Goal: Check status: Check status

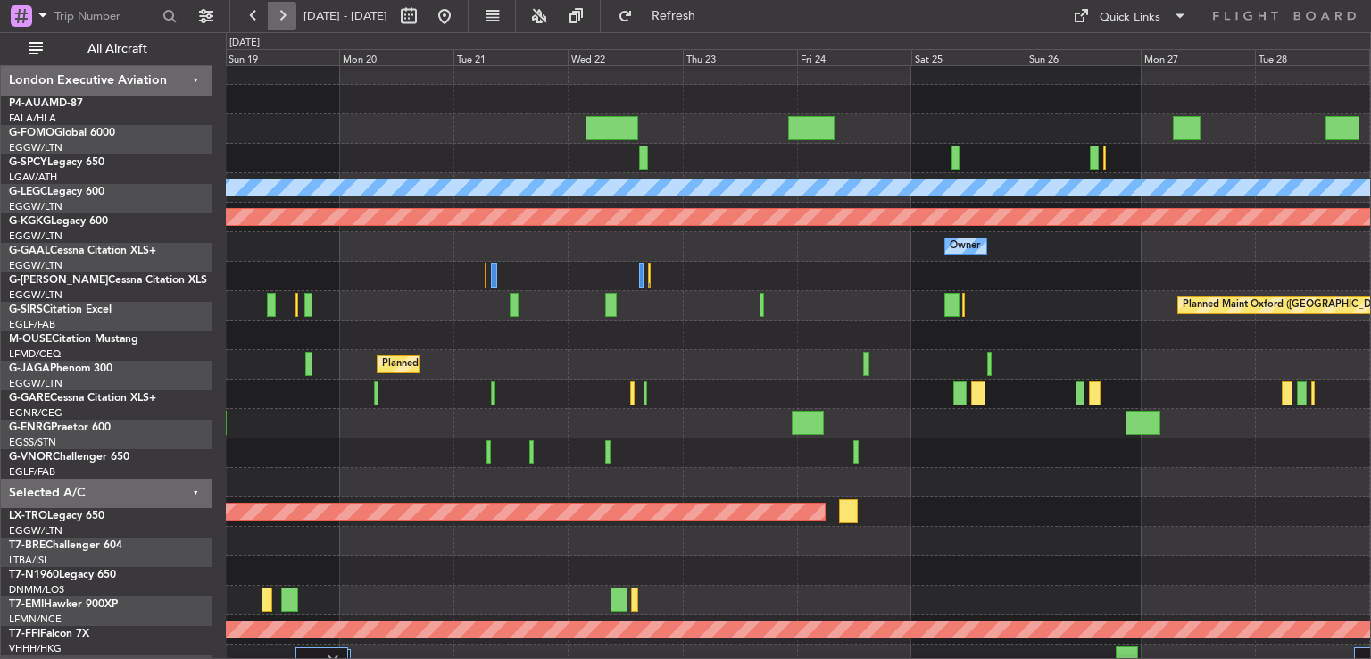
click at [293, 12] on button at bounding box center [282, 16] width 29 height 29
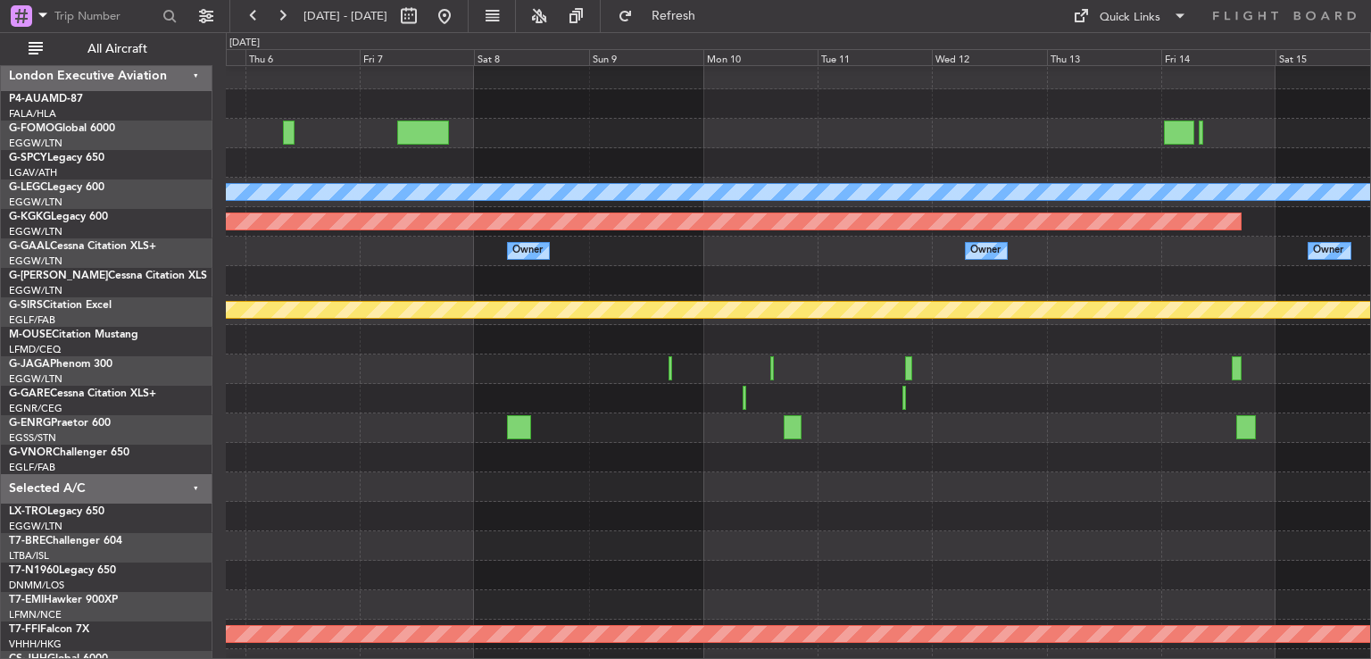
click at [727, 431] on div at bounding box center [798, 427] width 1144 height 29
click at [279, 12] on button at bounding box center [282, 16] width 29 height 29
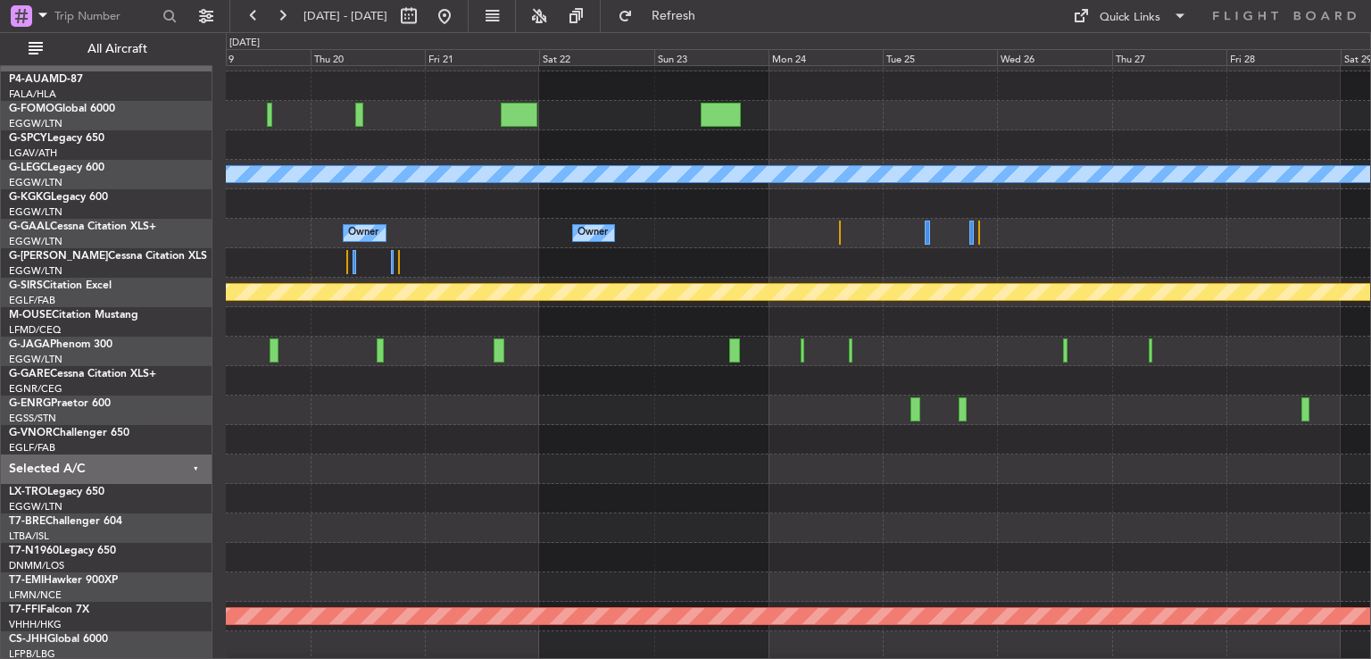
scroll to position [25, 0]
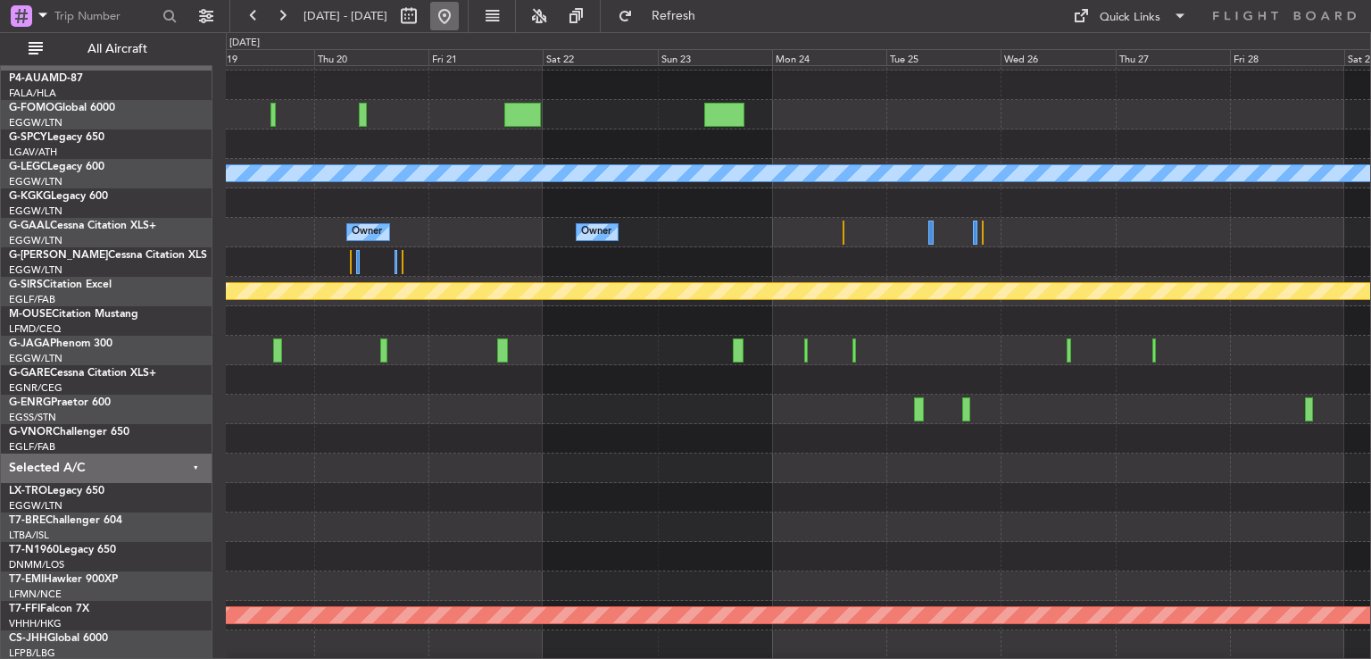
click at [459, 8] on button at bounding box center [444, 16] width 29 height 29
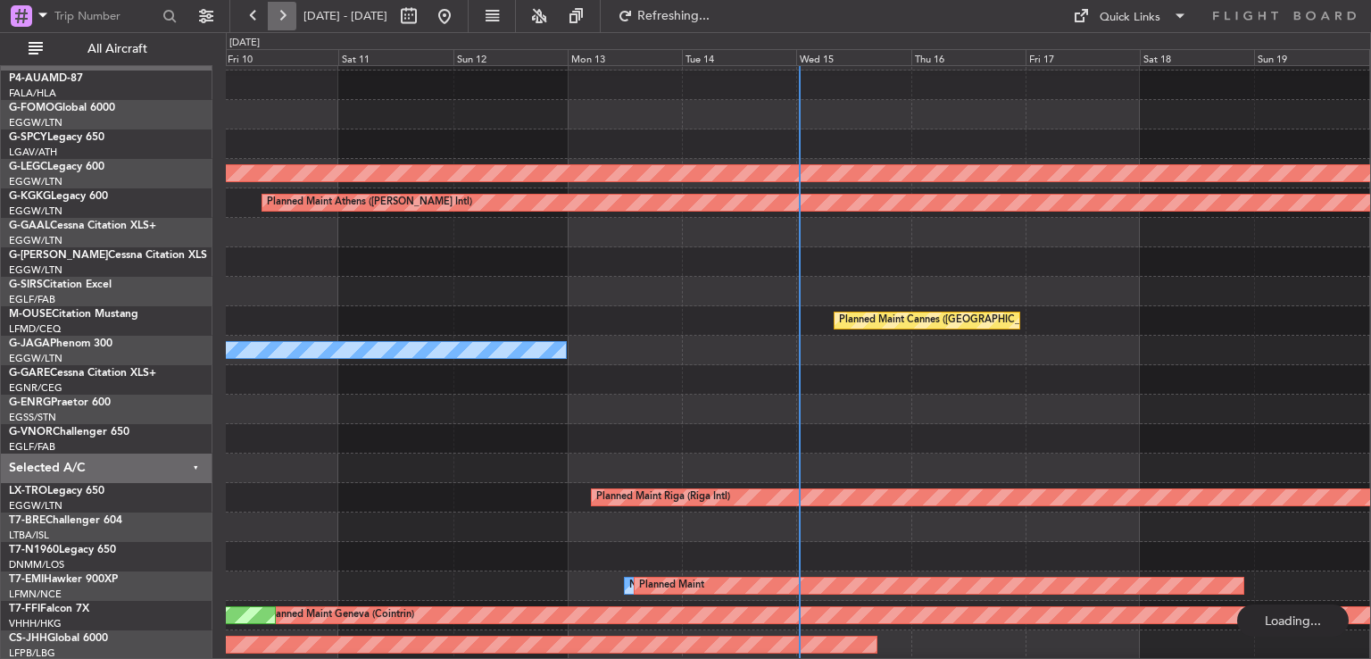
click at [275, 18] on button at bounding box center [282, 16] width 29 height 29
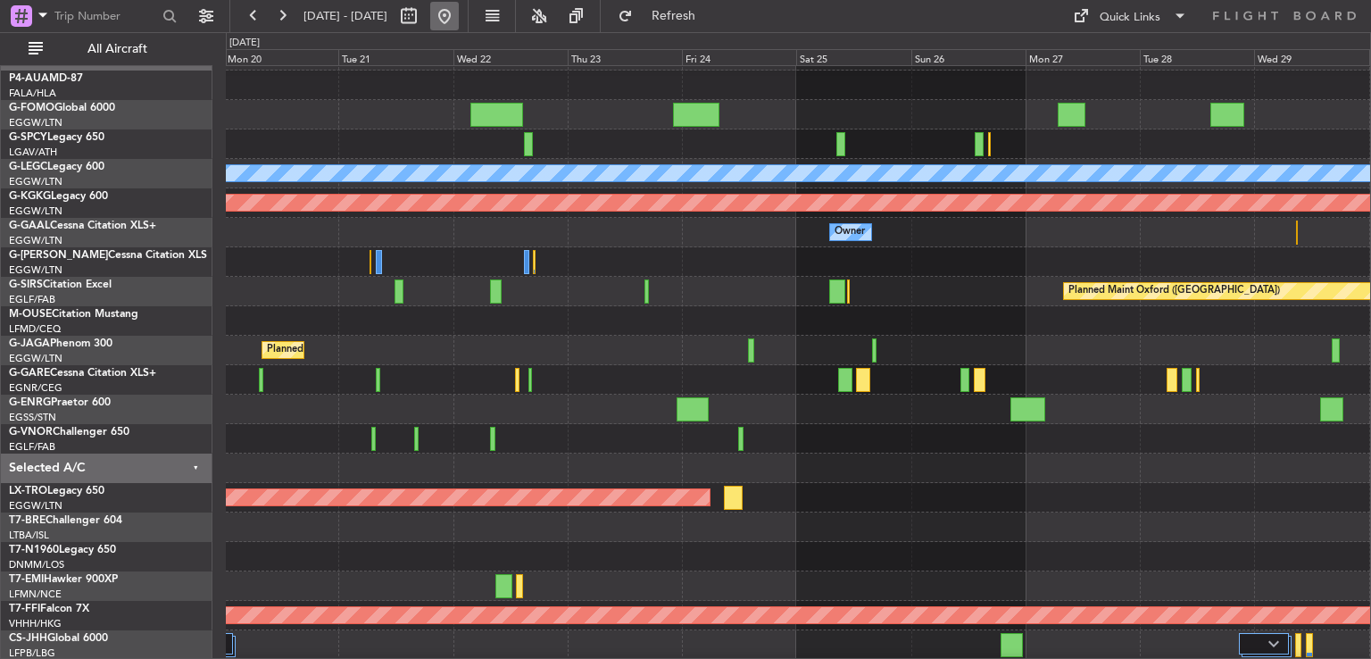
click at [459, 17] on button at bounding box center [444, 16] width 29 height 29
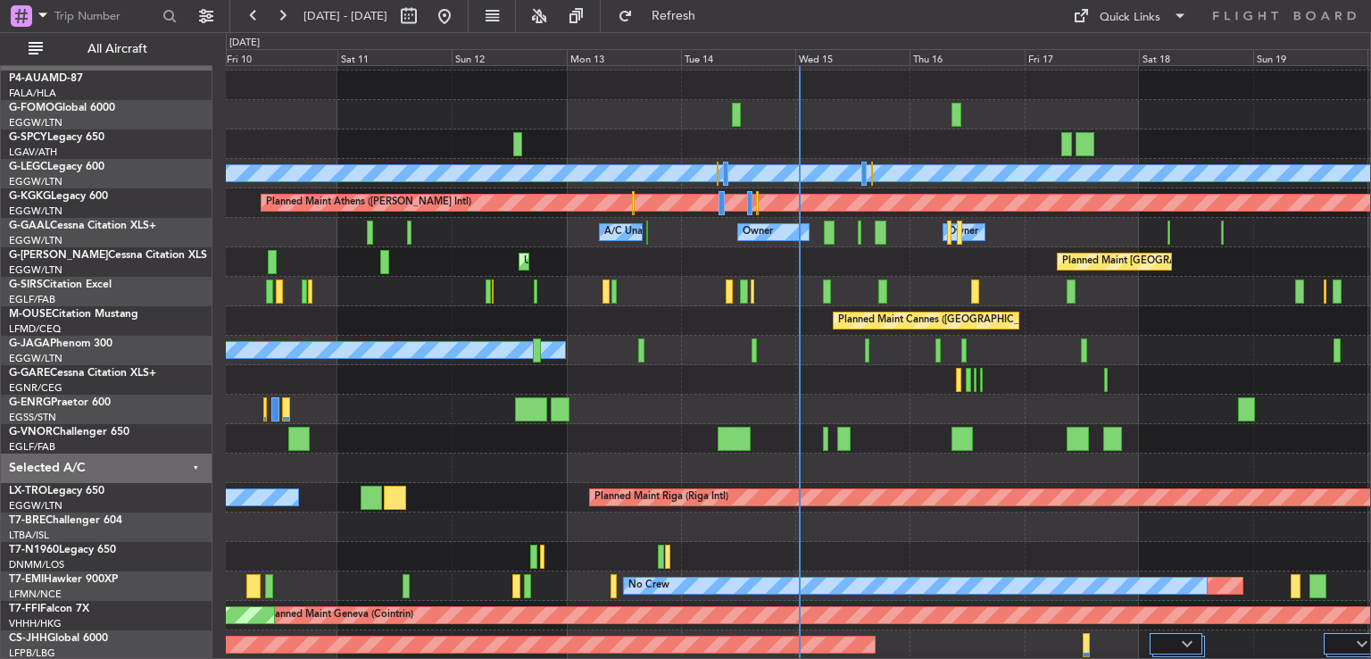
scroll to position [113, 0]
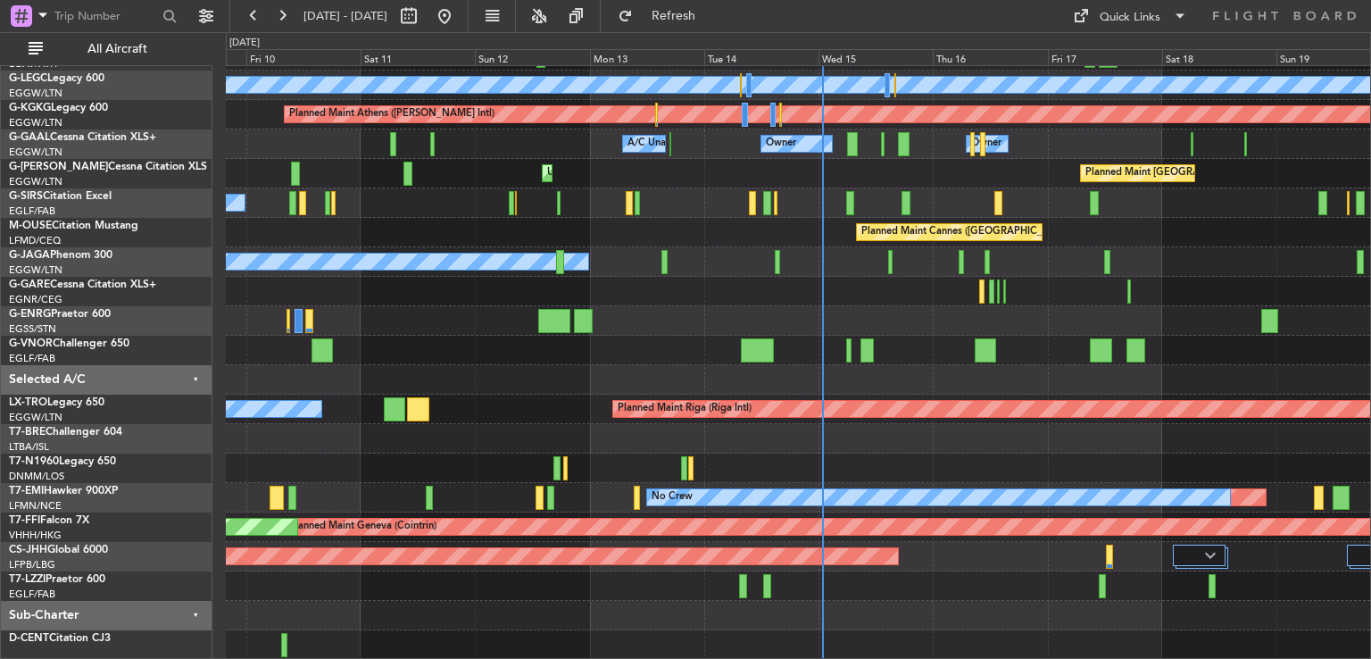
click at [834, 286] on div "Planned Maint [GEOGRAPHIC_DATA] ([GEOGRAPHIC_DATA]) A/C Unavailable [GEOGRAPHIC…" at bounding box center [798, 306] width 1144 height 707
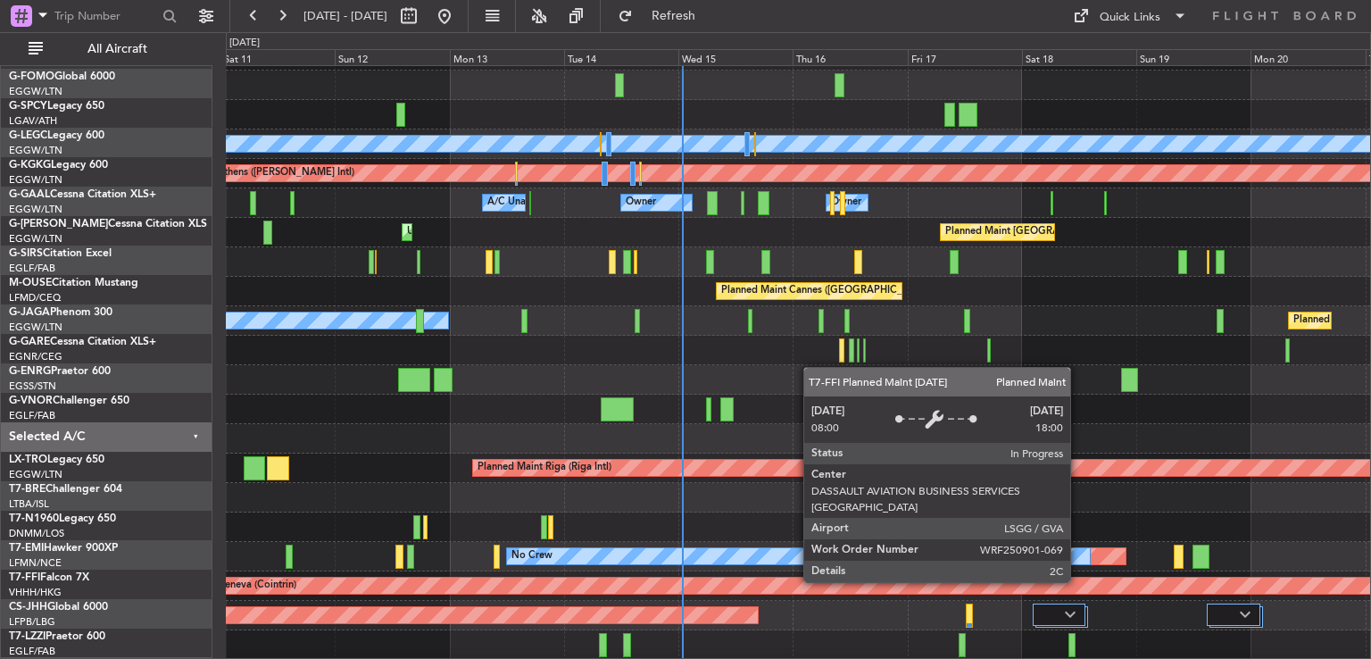
scroll to position [54, 0]
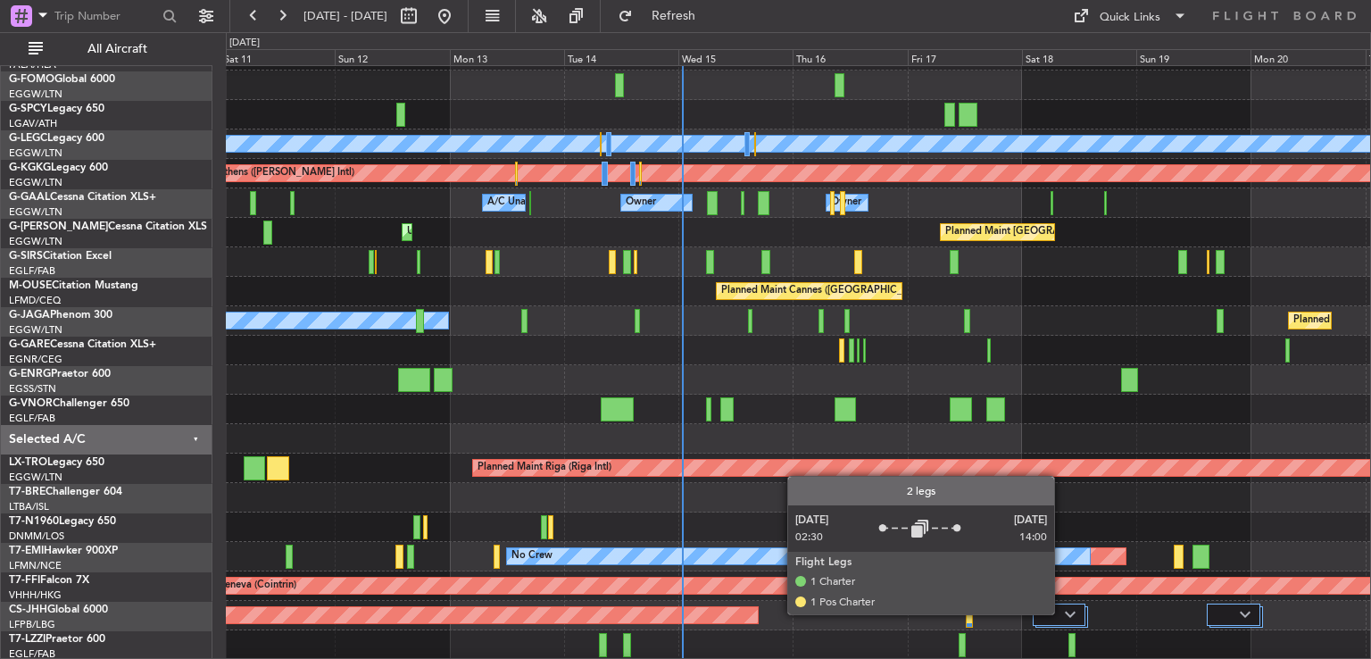
click at [1062, 613] on div at bounding box center [1058, 613] width 53 height 21
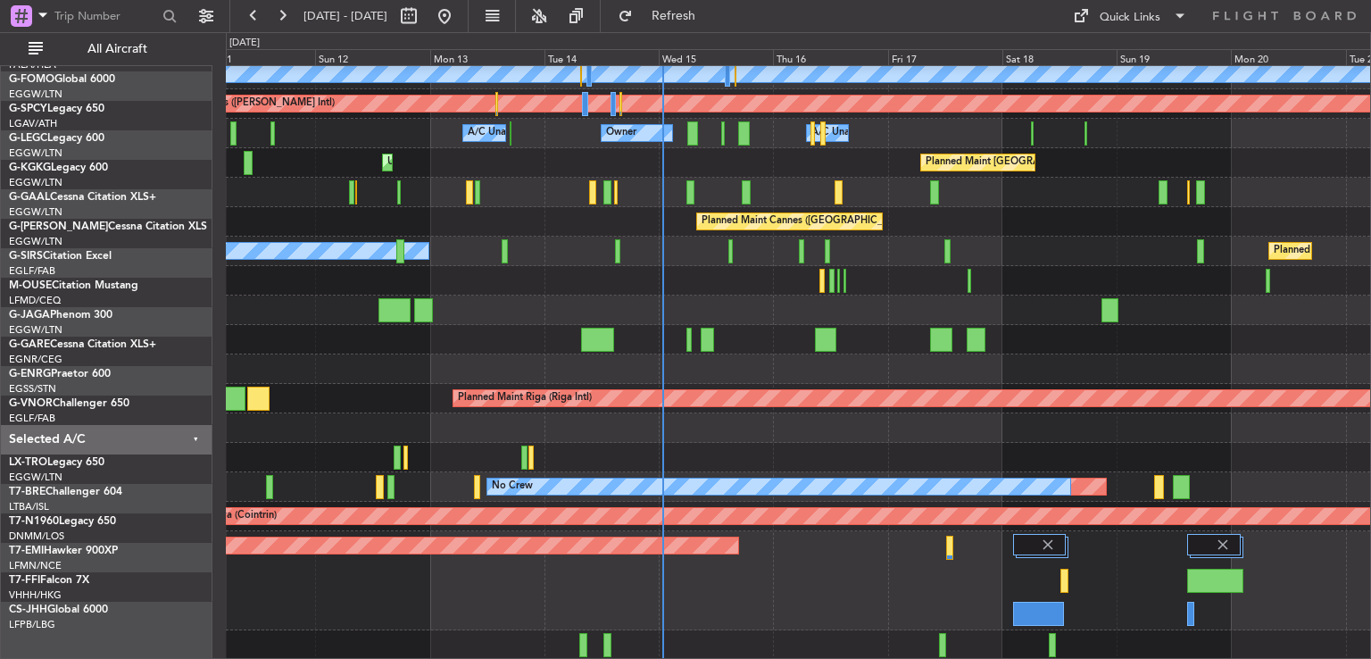
scroll to position [124, 0]
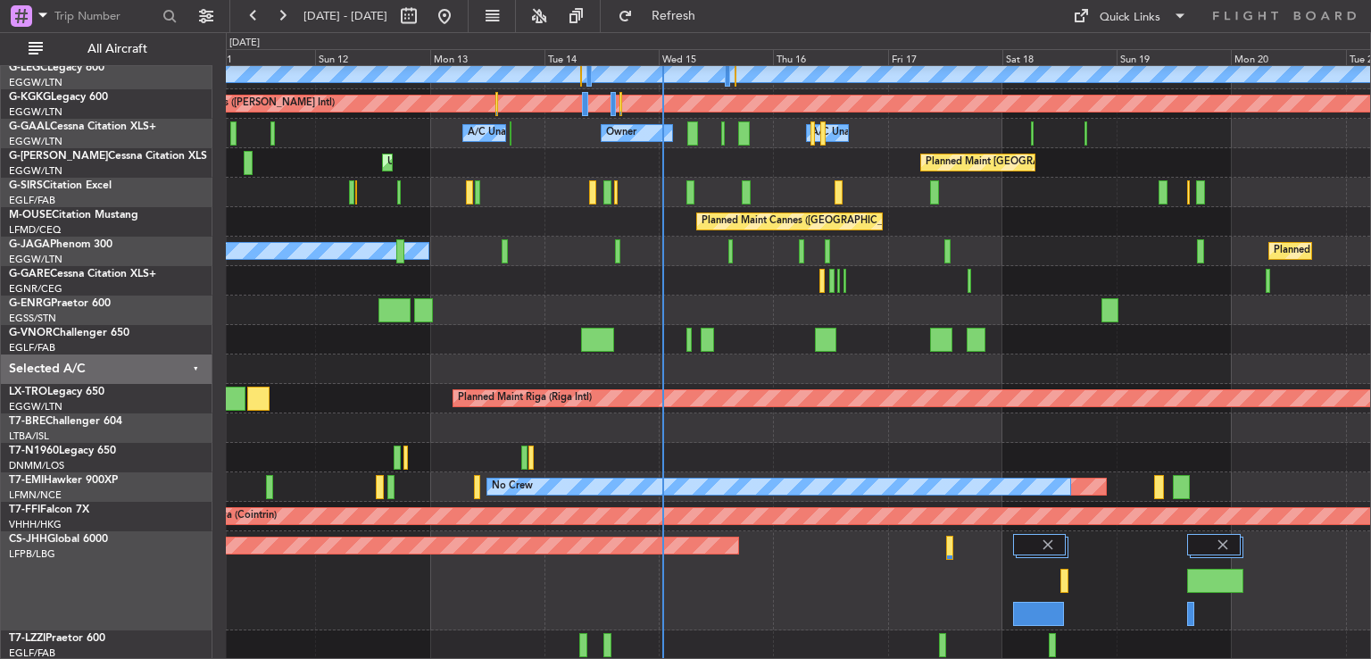
click at [1060, 250] on div "Planned Maint [GEOGRAPHIC_DATA] ([GEOGRAPHIC_DATA]) A/C Unavailable [GEOGRAPHIC…" at bounding box center [798, 300] width 1144 height 717
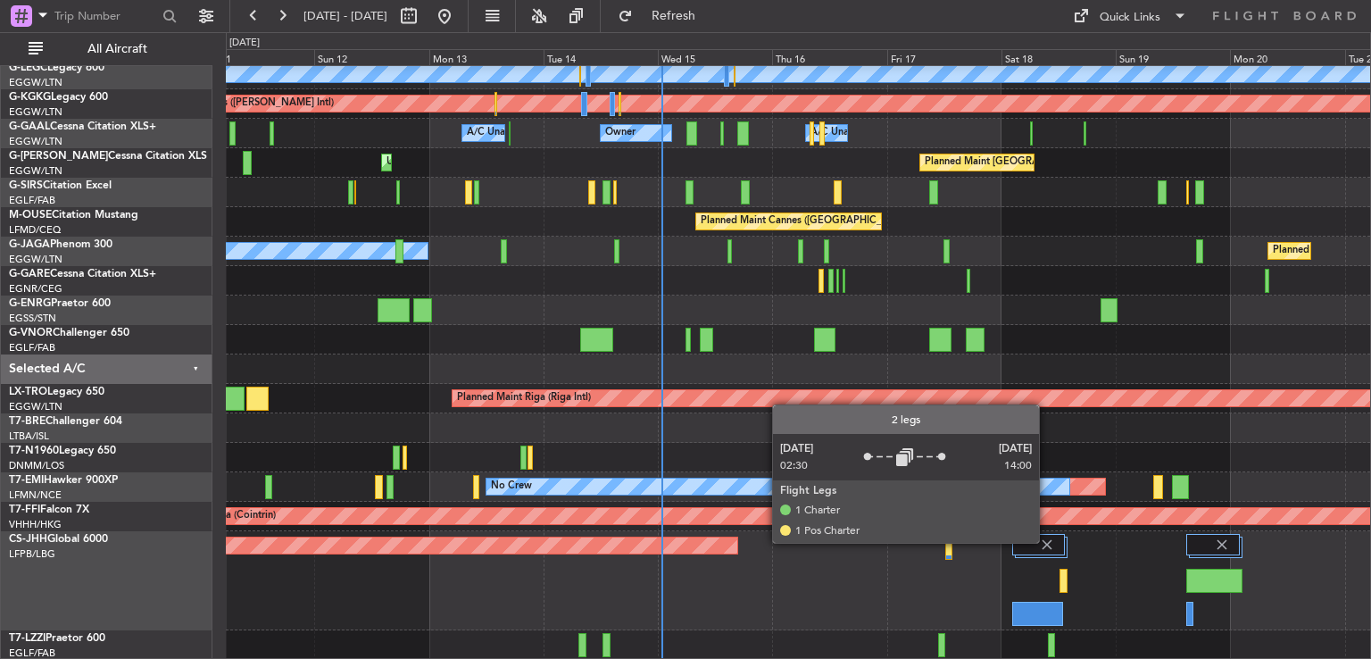
click at [1047, 542] on img at bounding box center [1047, 544] width 16 height 16
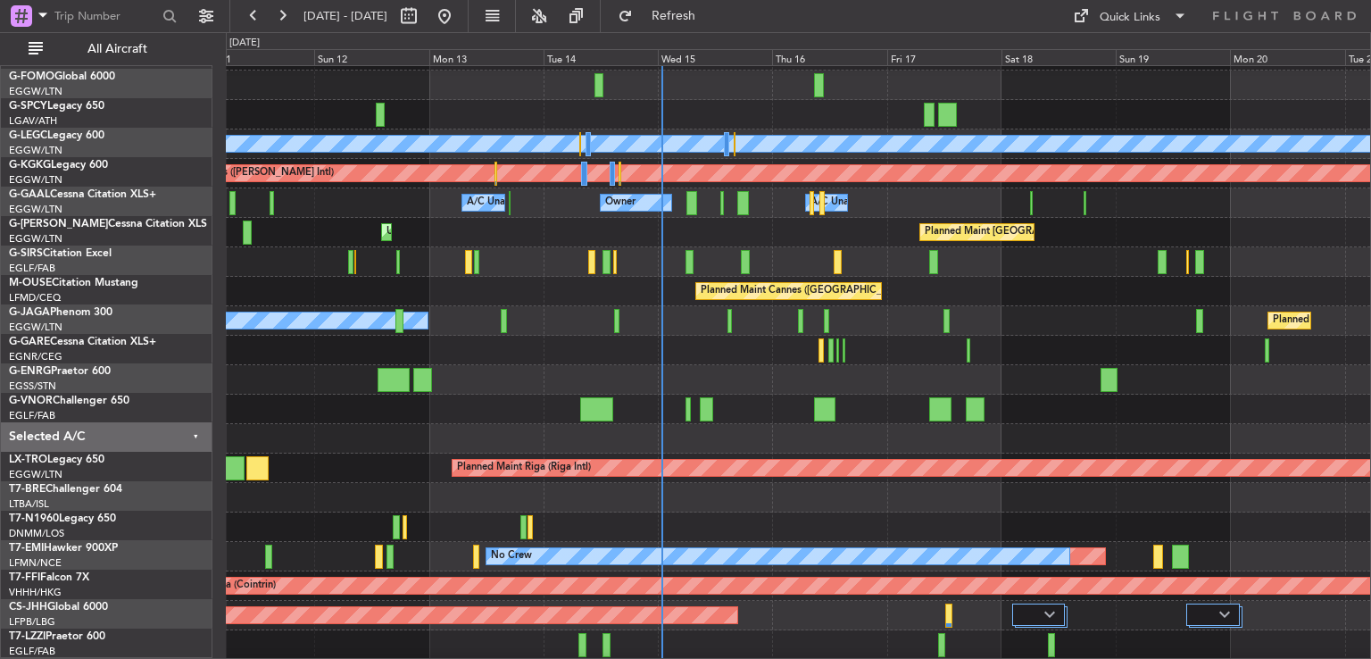
scroll to position [54, 0]
